Goal: Transaction & Acquisition: Purchase product/service

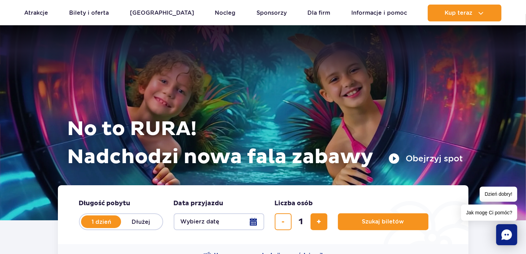
scroll to position [70, 0]
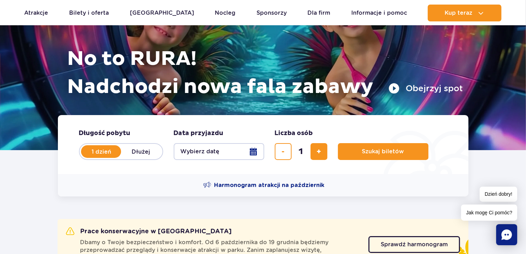
click at [252, 150] on button "Wybierz datę" at bounding box center [219, 151] width 91 height 17
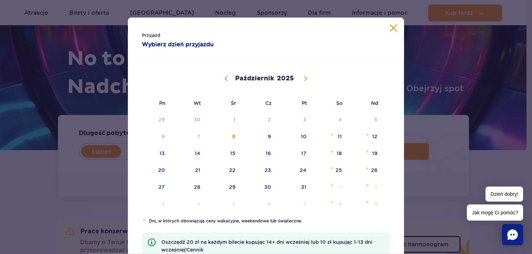
click at [304, 78] on icon at bounding box center [305, 79] width 2 height 5
select select "11"
click at [297, 170] on span "26" at bounding box center [293, 170] width 35 height 16
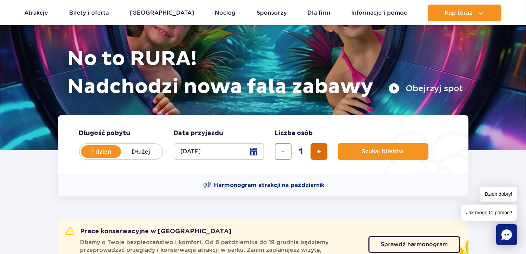
click at [317, 152] on span "dodaj bilet" at bounding box center [319, 152] width 5 height 0
type input "3"
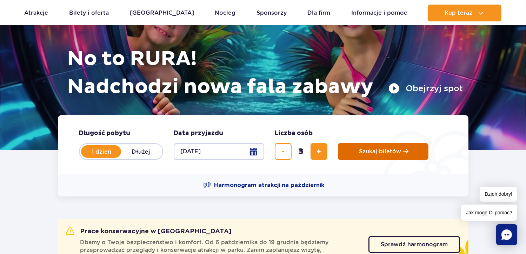
click at [363, 150] on span "Szukaj biletów" at bounding box center [381, 152] width 42 height 6
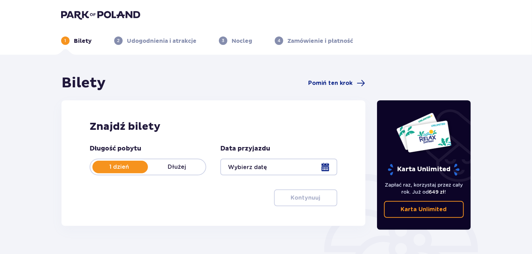
type input "[DATE]"
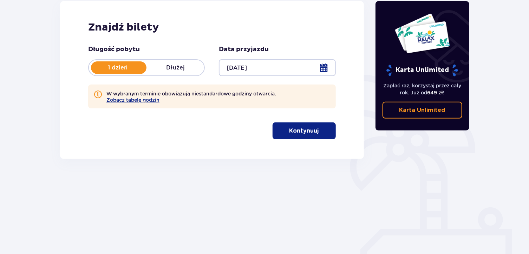
scroll to position [104, 0]
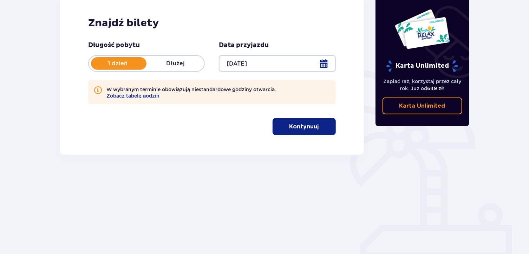
click at [303, 124] on p "Kontynuuj" at bounding box center [303, 127] width 29 height 8
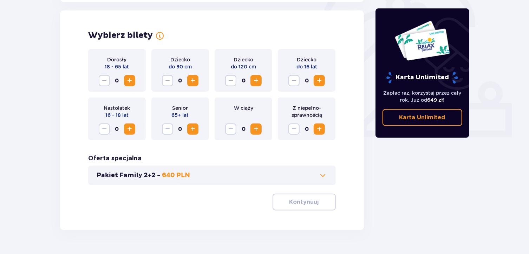
scroll to position [228, 0]
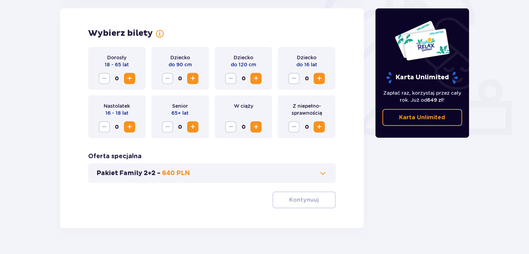
click at [132, 127] on span "Zwiększ" at bounding box center [129, 127] width 8 height 8
click at [128, 75] on span "Zwiększ" at bounding box center [129, 78] width 8 height 8
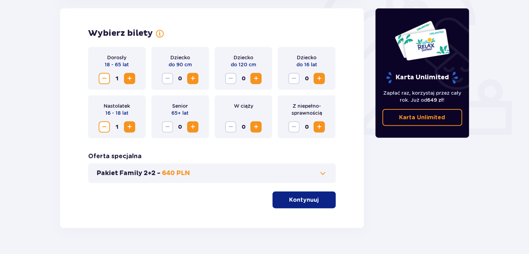
click at [128, 75] on span "Zwiększ" at bounding box center [129, 78] width 8 height 8
click at [308, 198] on p "Kontynuuj" at bounding box center [303, 200] width 29 height 8
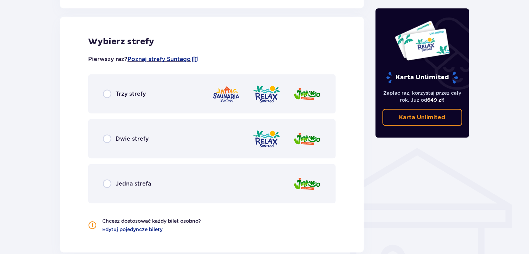
scroll to position [422, 0]
click at [105, 93] on input "radio" at bounding box center [107, 94] width 8 height 8
radio input "true"
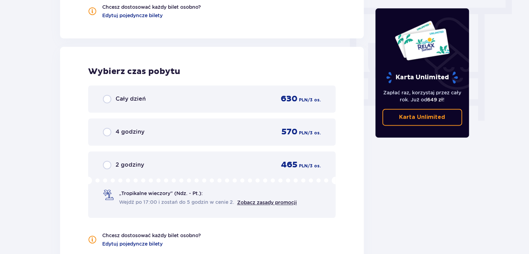
scroll to position [667, 0]
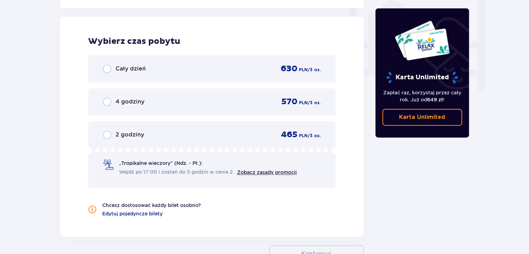
click at [103, 70] on input "radio" at bounding box center [107, 69] width 8 height 8
radio input "true"
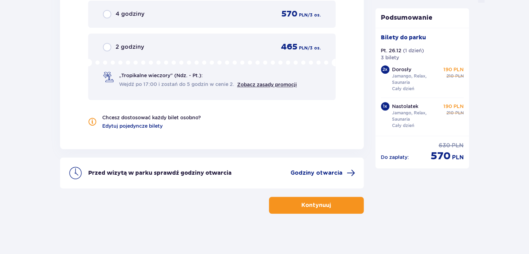
scroll to position [756, 0]
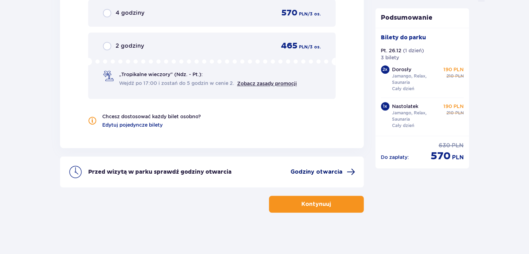
click at [299, 169] on span "Godziny otwarcia" at bounding box center [317, 172] width 52 height 8
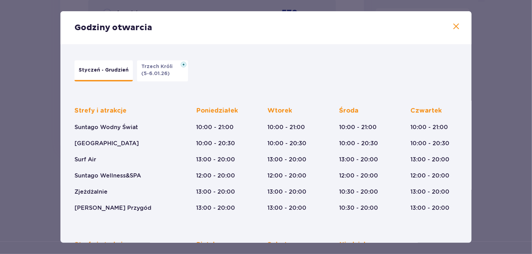
click at [452, 27] on span at bounding box center [456, 26] width 8 height 8
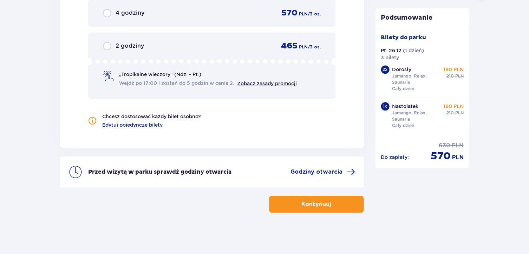
click at [335, 200] on span "button" at bounding box center [332, 204] width 8 height 8
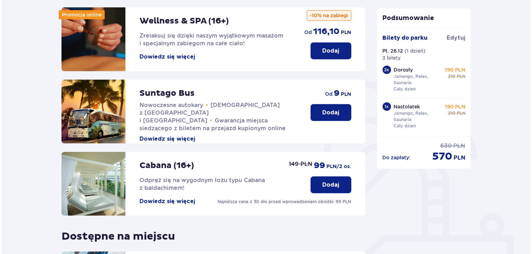
scroll to position [105, 0]
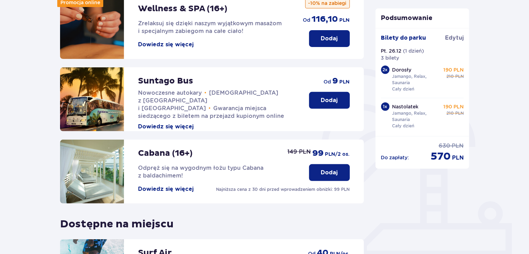
click at [180, 186] on button "Dowiedz się więcej" at bounding box center [165, 189] width 55 height 8
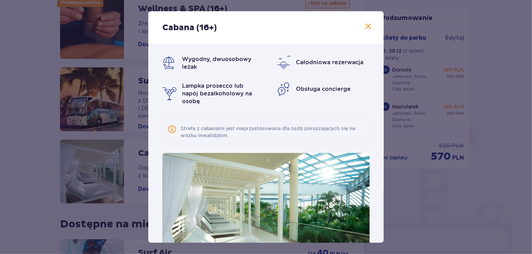
click at [364, 24] on span at bounding box center [368, 26] width 8 height 8
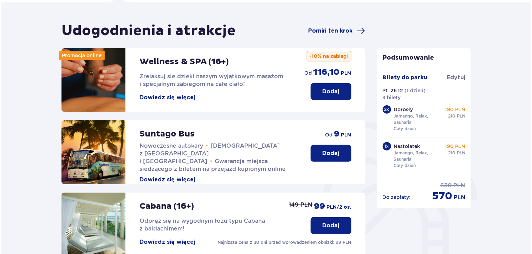
scroll to position [11, 0]
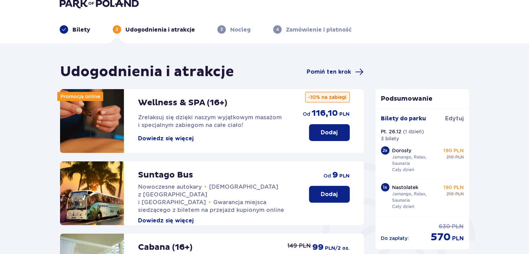
click at [177, 139] on button "Dowiedz się więcej" at bounding box center [165, 139] width 55 height 8
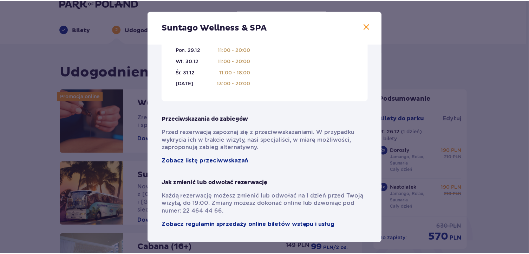
scroll to position [505, 0]
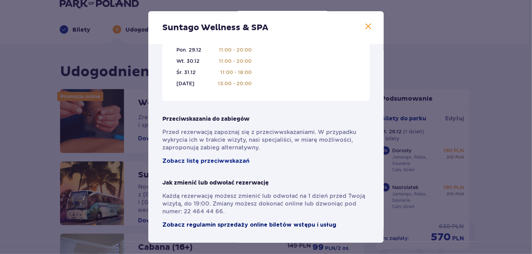
click at [224, 226] on span "Zobacz regulamin sprzedaży online biletów wstępu i usług" at bounding box center [249, 225] width 174 height 8
click at [365, 26] on span at bounding box center [368, 26] width 8 height 8
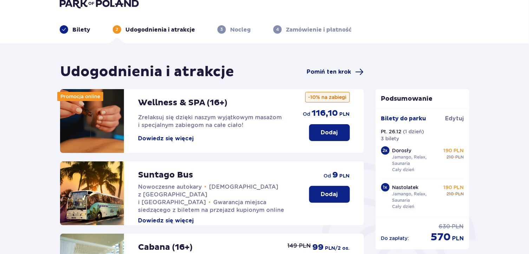
click at [317, 71] on span "Pomiń ten krok" at bounding box center [329, 72] width 44 height 8
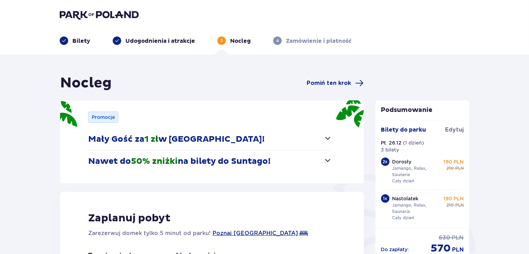
click at [329, 159] on span "button" at bounding box center [328, 160] width 8 height 8
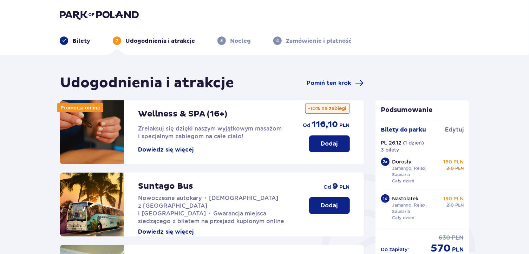
scroll to position [11, 0]
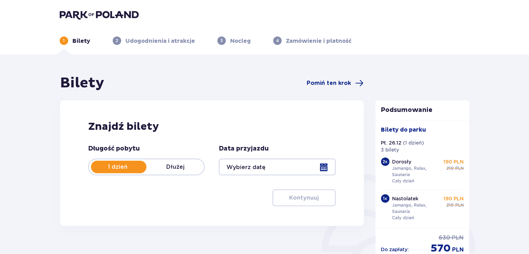
type input "26.12.25"
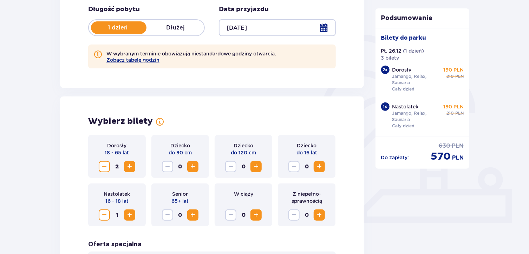
scroll to position [140, 0]
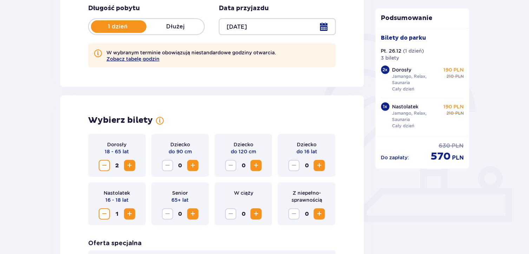
click at [255, 167] on span "Zwiększ" at bounding box center [256, 166] width 8 height 8
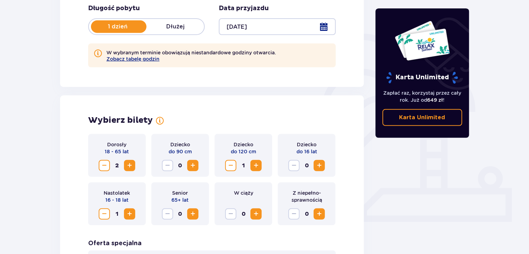
scroll to position [244, 0]
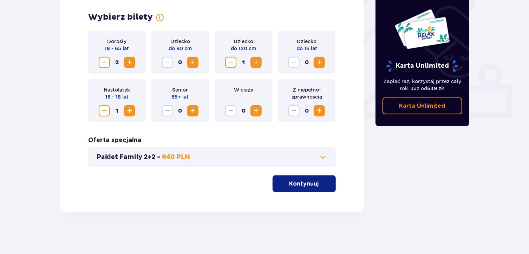
click at [294, 184] on p "Kontynuuj" at bounding box center [303, 184] width 29 height 8
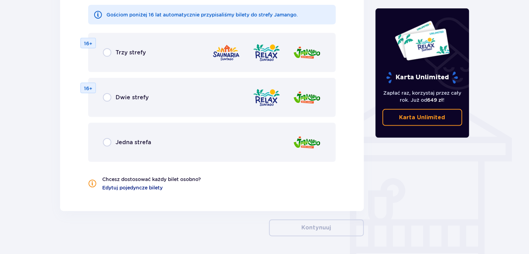
scroll to position [493, 0]
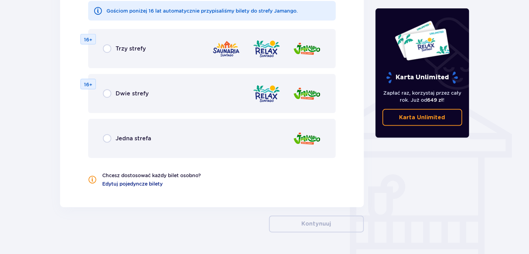
click at [108, 139] on input "radio" at bounding box center [107, 138] width 8 height 8
radio input "true"
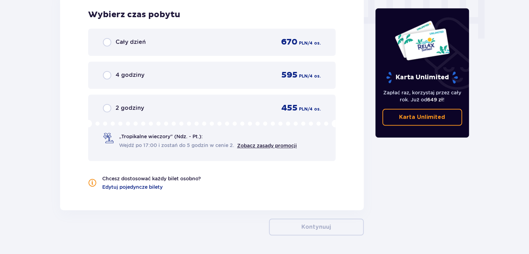
scroll to position [706, 0]
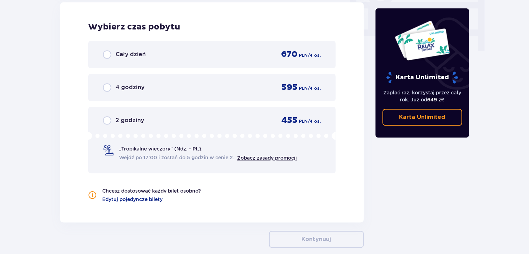
click at [109, 54] on input "radio" at bounding box center [107, 54] width 8 height 8
radio input "true"
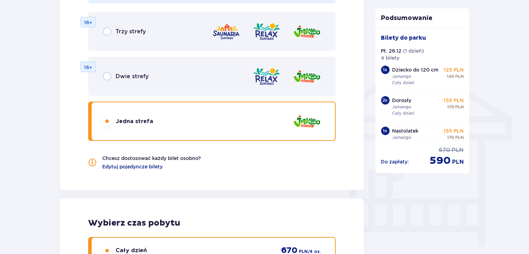
scroll to position [500, 0]
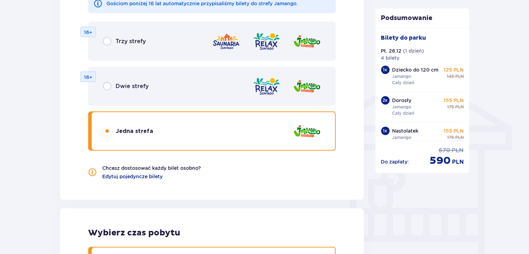
click at [111, 87] on input "radio" at bounding box center [107, 86] width 8 height 8
radio input "true"
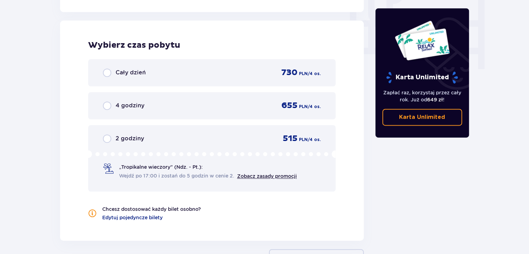
scroll to position [692, 0]
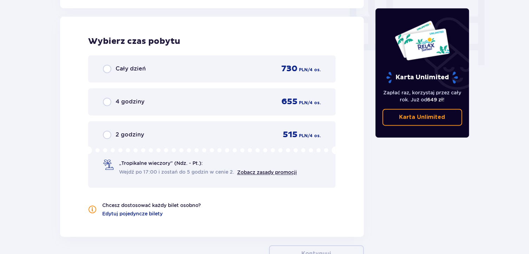
click at [108, 68] on input "radio" at bounding box center [107, 69] width 8 height 8
radio input "true"
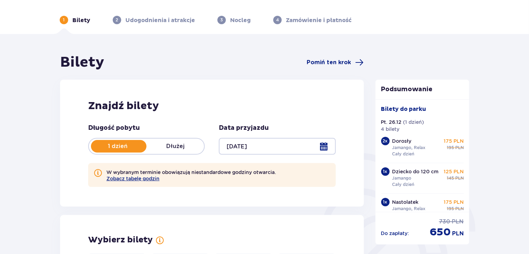
scroll to position [0, 0]
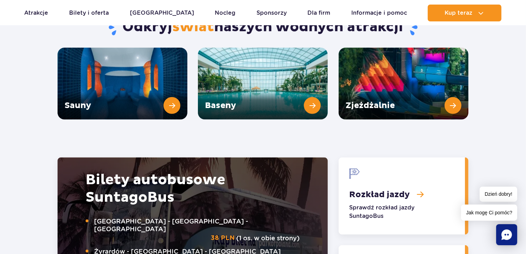
scroll to position [948, 0]
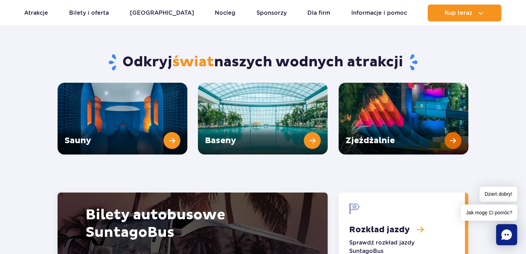
click at [361, 104] on link "Zjeżdżalnie" at bounding box center [404, 119] width 130 height 72
